Goal: Task Accomplishment & Management: Manage account settings

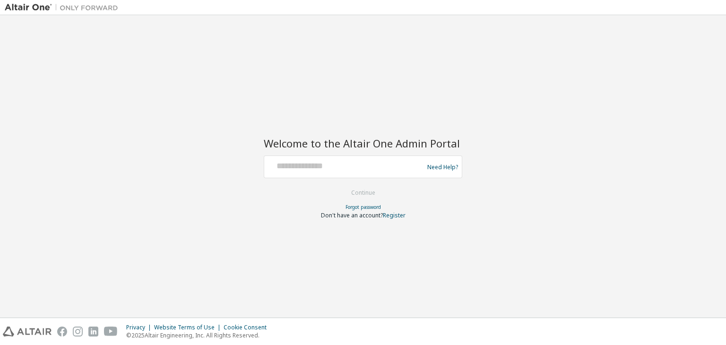
click at [288, 172] on div at bounding box center [345, 167] width 154 height 18
click at [290, 161] on input "text" at bounding box center [345, 165] width 154 height 14
type input "**********"
click at [370, 192] on button "Continue" at bounding box center [363, 193] width 44 height 14
